Goal: Information Seeking & Learning: Learn about a topic

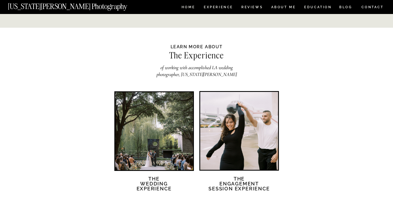
scroll to position [903, 0]
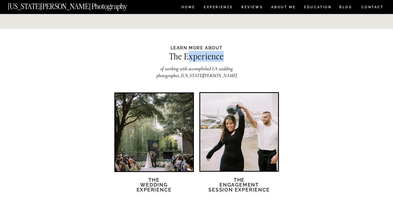
drag, startPoint x: 187, startPoint y: 54, endPoint x: 224, endPoint y: 59, distance: 37.5
click at [224, 59] on h2 "The Experience" at bounding box center [196, 57] width 118 height 11
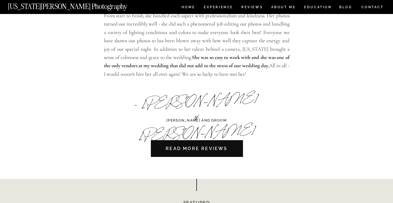
scroll to position [1541, 0]
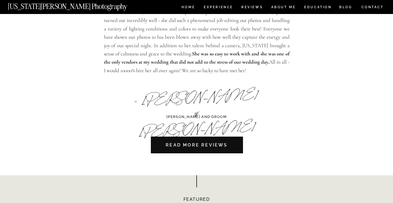
click at [186, 147] on nav "READ MORE REVIEWS" at bounding box center [197, 145] width 92 height 17
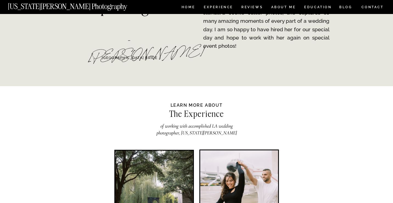
scroll to position [818, 0]
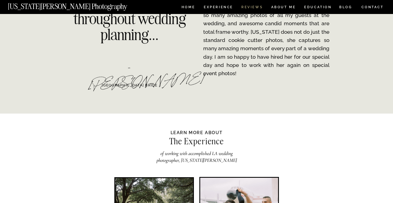
click at [254, 6] on nav "REVIEWS" at bounding box center [251, 7] width 21 height 5
click at [219, 2] on p "...and produced a wedding photo album better than I could have ever imagined! S…" at bounding box center [266, 15] width 126 height 125
click at [219, 5] on nav "Experience" at bounding box center [218, 7] width 29 height 5
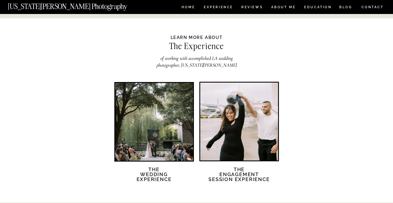
scroll to position [937, 0]
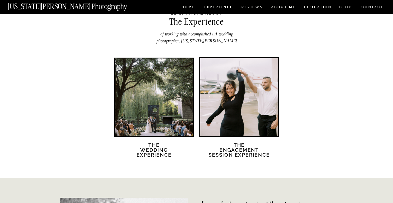
click at [157, 99] on div at bounding box center [154, 97] width 78 height 78
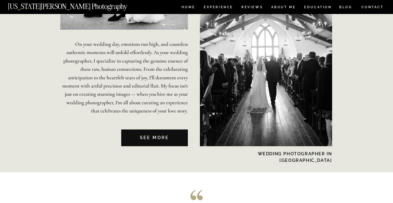
scroll to position [1308, 0]
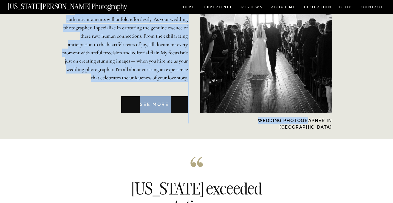
drag, startPoint x: 300, startPoint y: 122, endPoint x: 333, endPoint y: 124, distance: 33.5
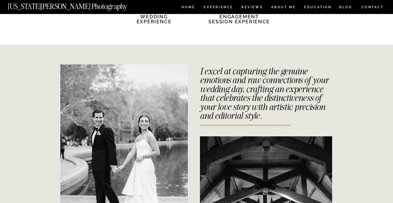
scroll to position [1068, 0]
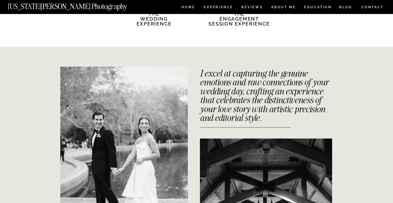
click at [60, 7] on nav "[US_STATE][PERSON_NAME] Photography" at bounding box center [77, 5] width 138 height 5
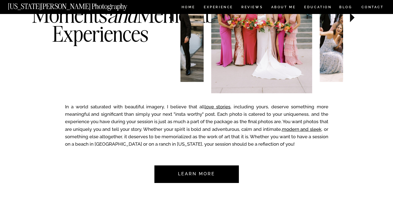
scroll to position [342, 0]
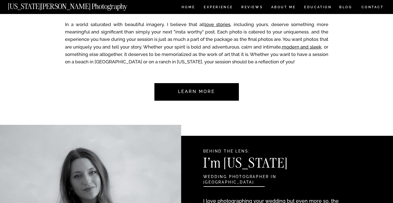
click at [197, 87] on nav "Learn more" at bounding box center [197, 92] width 52 height 18
click at [218, 89] on nav "Learn more" at bounding box center [197, 92] width 52 height 18
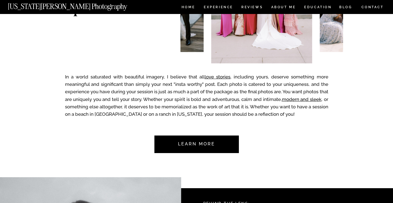
scroll to position [295, 0]
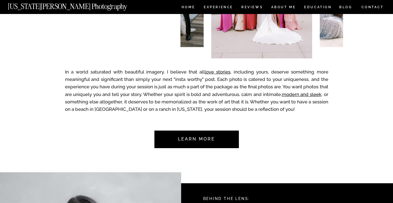
click at [192, 137] on nav "Learn more" at bounding box center [197, 140] width 52 height 18
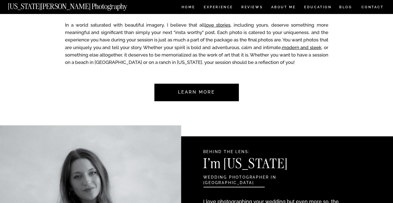
scroll to position [355, 0]
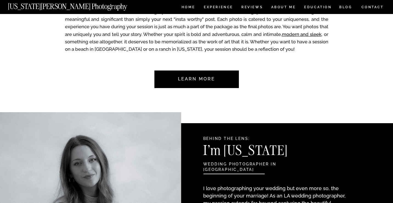
click at [202, 79] on nav "Learn more" at bounding box center [197, 79] width 52 height 18
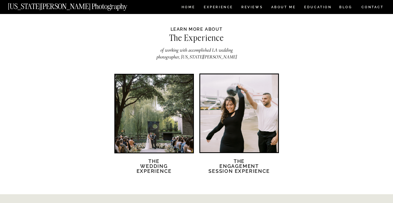
scroll to position [921, 0]
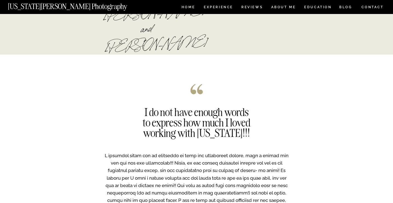
scroll to position [508, 0]
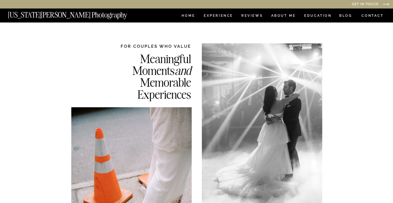
scroll to position [0, 0]
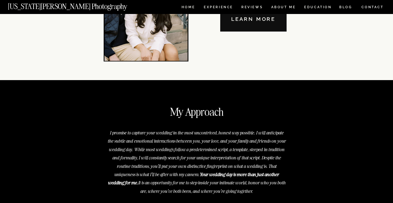
scroll to position [1958, 0]
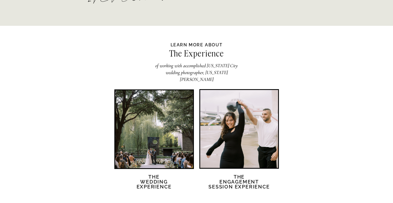
scroll to position [1026, 0]
